Goal: Navigation & Orientation: Find specific page/section

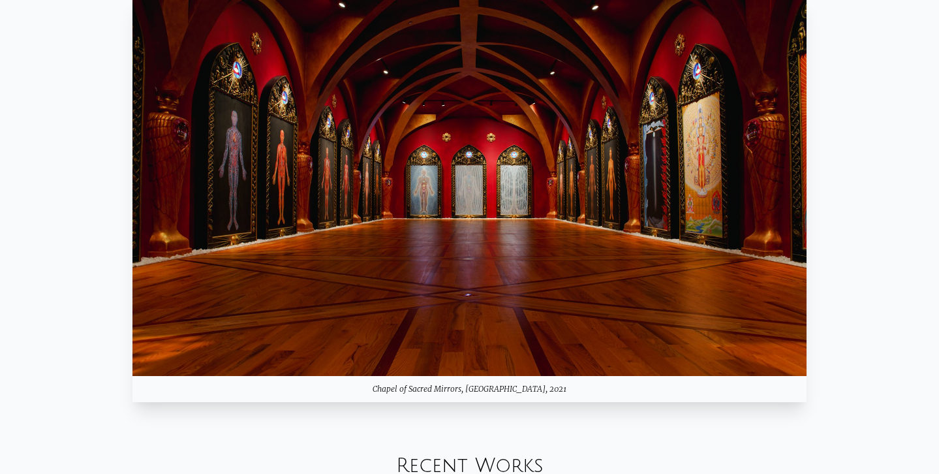
scroll to position [1142, 0]
click at [360, 354] on img at bounding box center [470, 185] width 674 height 379
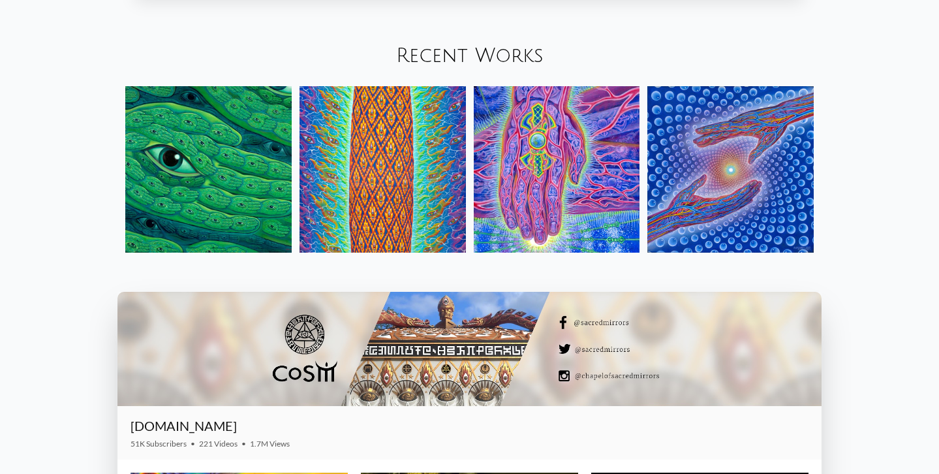
scroll to position [1550, 0]
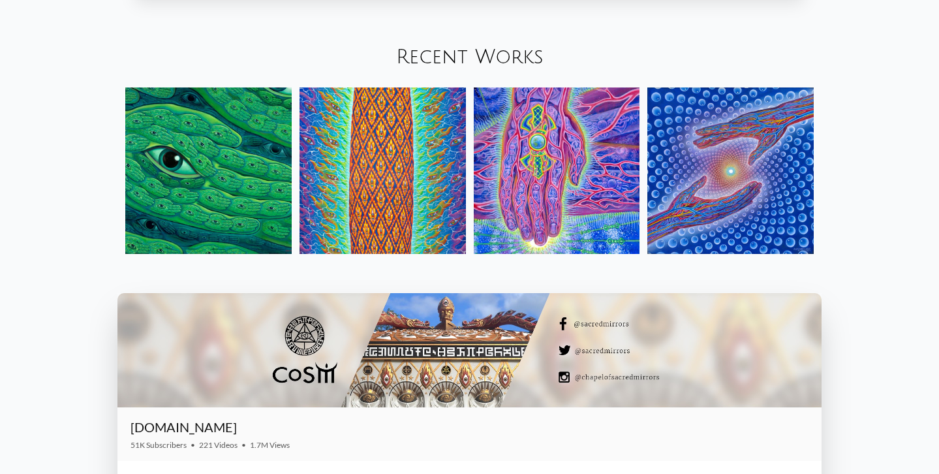
click at [255, 191] on img at bounding box center [208, 170] width 166 height 166
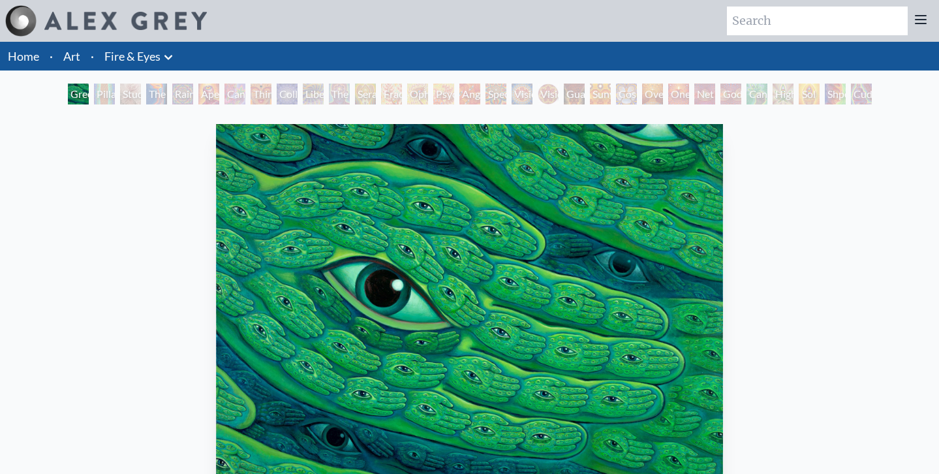
click at [89, 102] on div "Green Hand" at bounding box center [78, 94] width 21 height 21
click at [219, 96] on div "Aperture" at bounding box center [208, 94] width 21 height 21
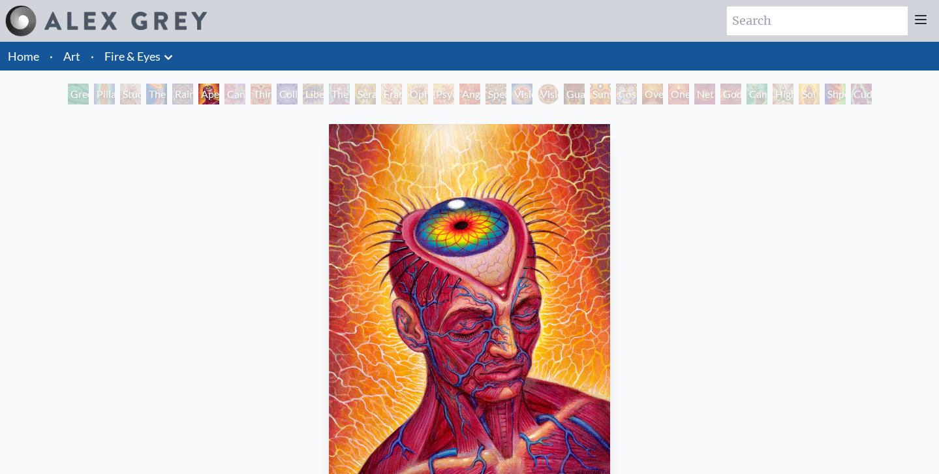
click at [69, 59] on link "Art" at bounding box center [71, 56] width 17 height 18
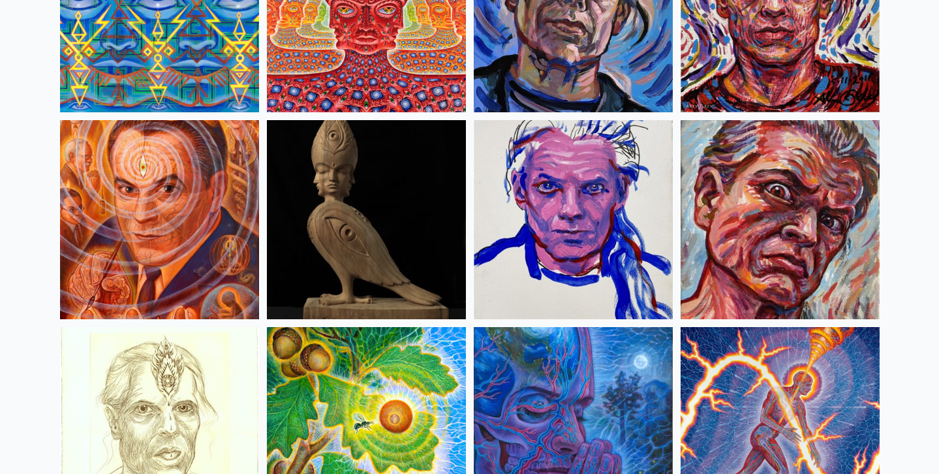
scroll to position [3152, 0]
